Goal: Check status: Check status

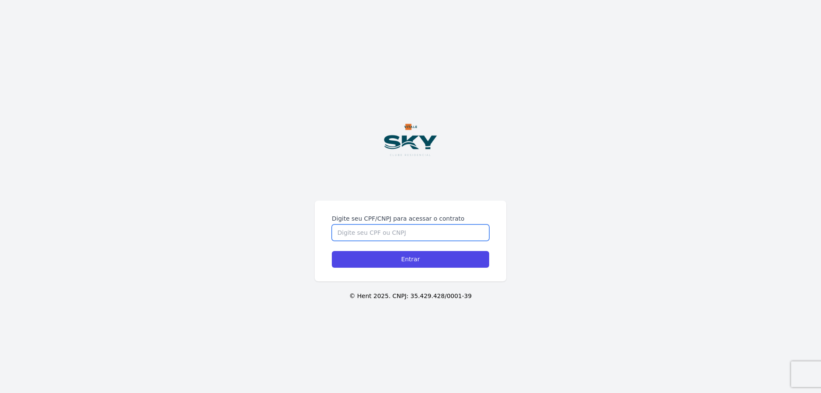
click at [413, 231] on input "Digite seu CPF/CNPJ para acessar o contrato" at bounding box center [410, 232] width 157 height 16
type input "15053646716"
click at [332, 251] on input "Entrar" at bounding box center [410, 259] width 157 height 17
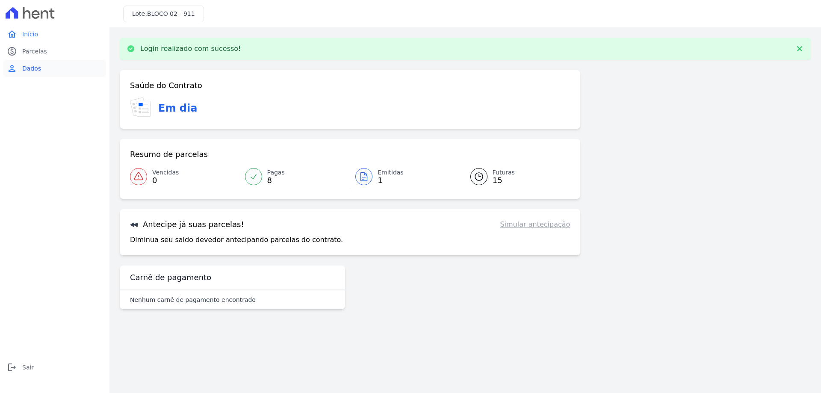
click at [39, 71] on span "Dados" at bounding box center [31, 68] width 19 height 9
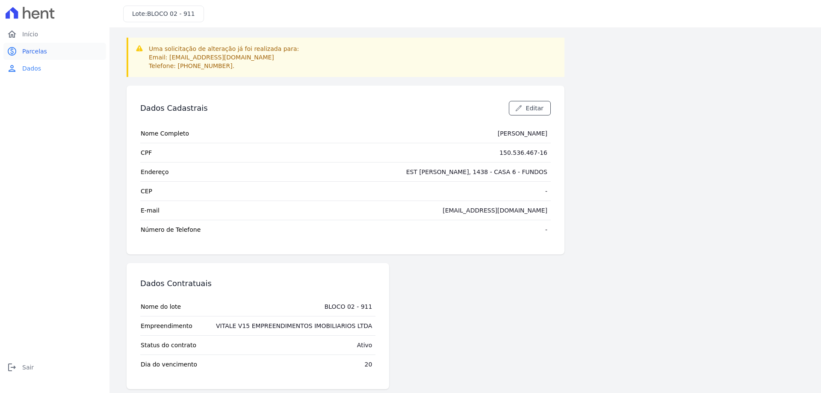
click at [46, 55] on link "paid Parcelas" at bounding box center [54, 51] width 103 height 17
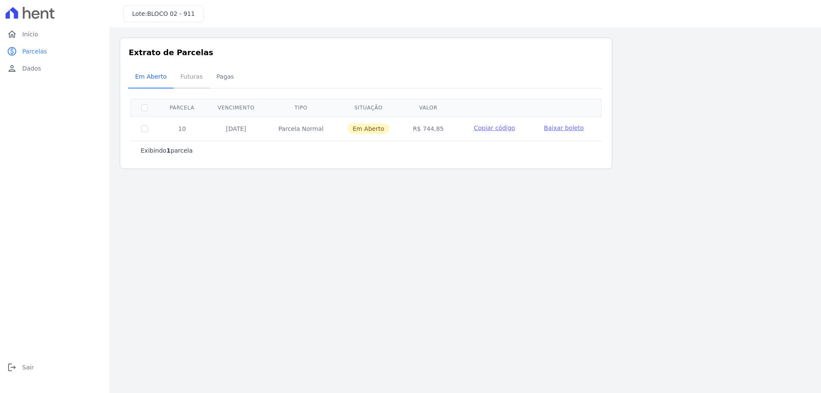
click at [186, 72] on span "Futuras" at bounding box center [191, 76] width 32 height 17
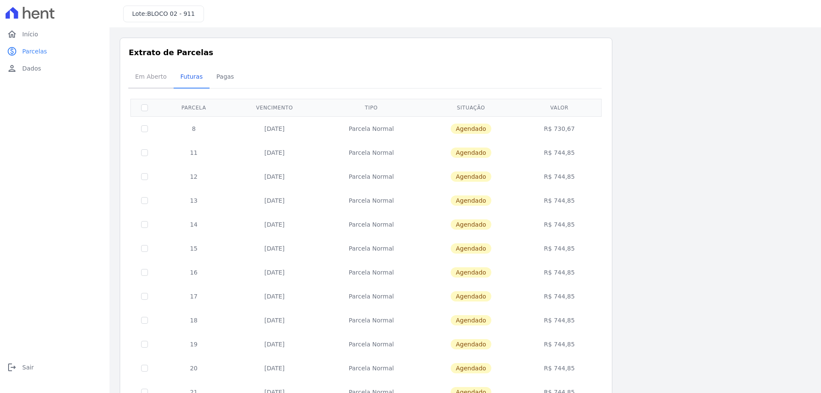
click at [160, 79] on span "Em Aberto" at bounding box center [151, 76] width 42 height 17
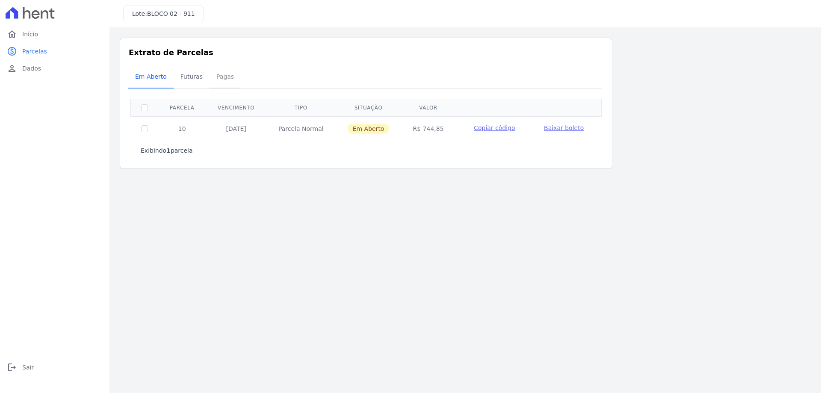
click at [211, 78] on span "Pagas" at bounding box center [225, 76] width 28 height 17
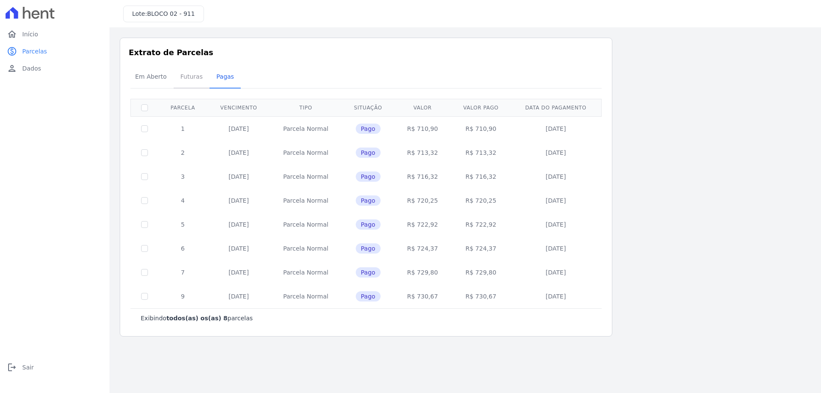
click at [189, 78] on span "Futuras" at bounding box center [191, 76] width 32 height 17
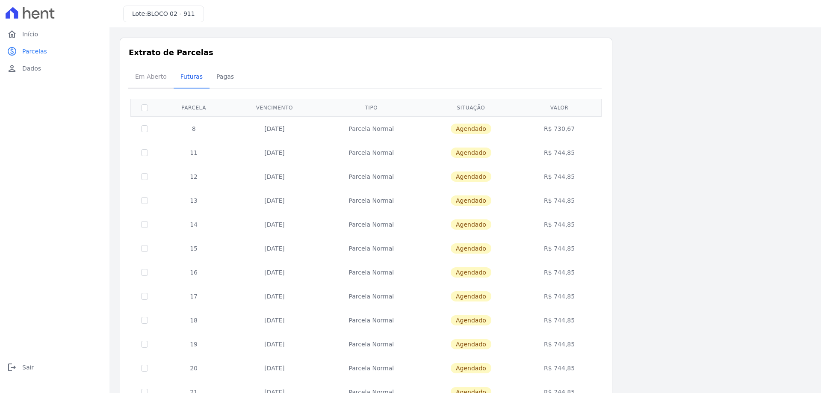
click at [142, 69] on span "Em Aberto" at bounding box center [151, 76] width 42 height 17
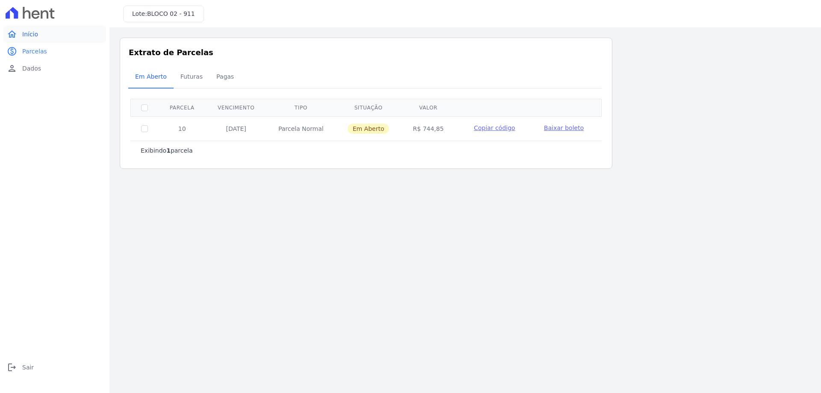
click at [32, 37] on span "Início" at bounding box center [30, 34] width 16 height 9
